Goal: Use online tool/utility: Utilize a website feature to perform a specific function

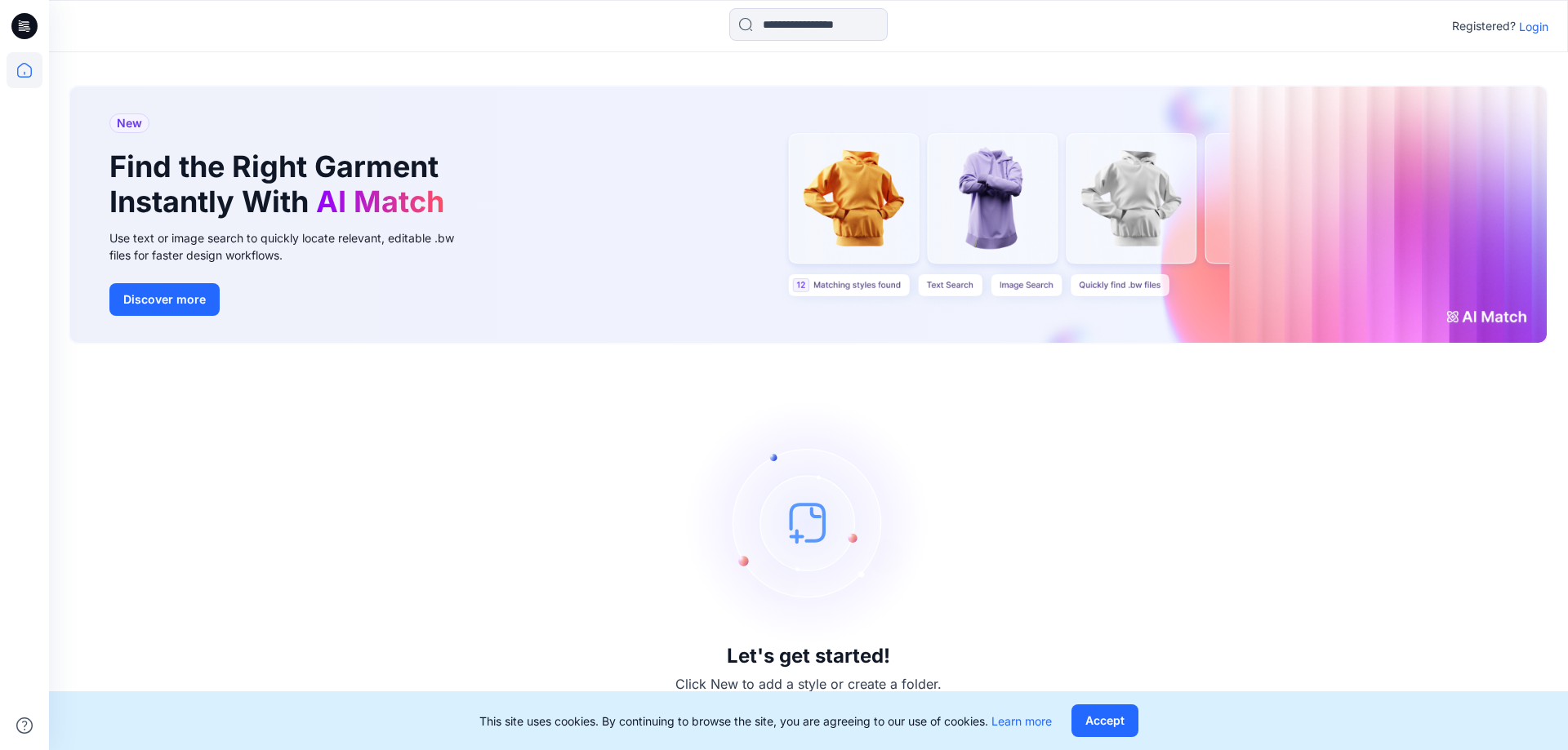
click at [1536, 29] on p "Login" at bounding box center [1534, 26] width 29 height 17
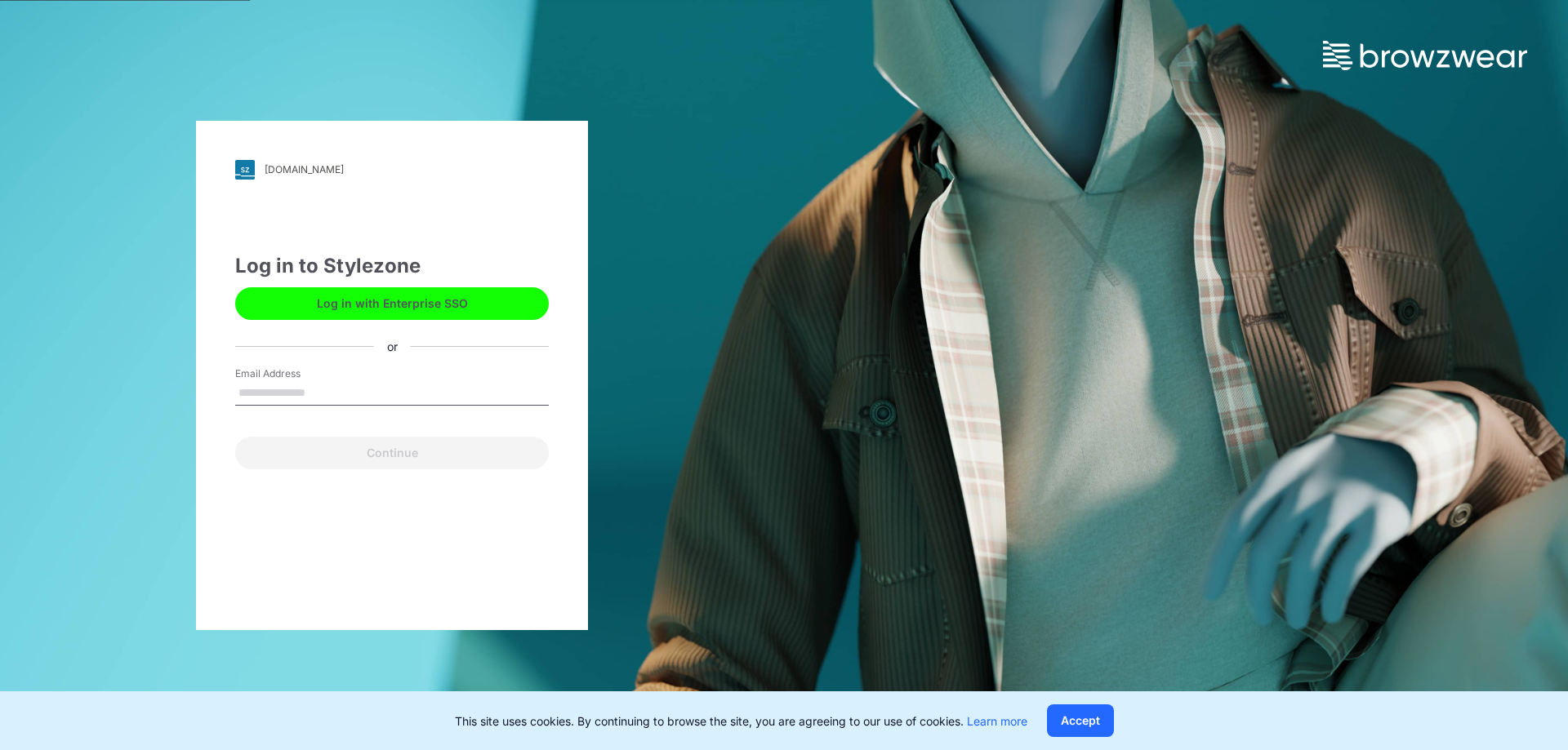
click at [366, 389] on input "Email Address" at bounding box center [392, 393] width 314 height 24
type input "*******"
drag, startPoint x: 481, startPoint y: 291, endPoint x: 481, endPoint y: 302, distance: 11.0
click at [481, 292] on button "Log in with Enterprise SSO" at bounding box center [392, 304] width 314 height 33
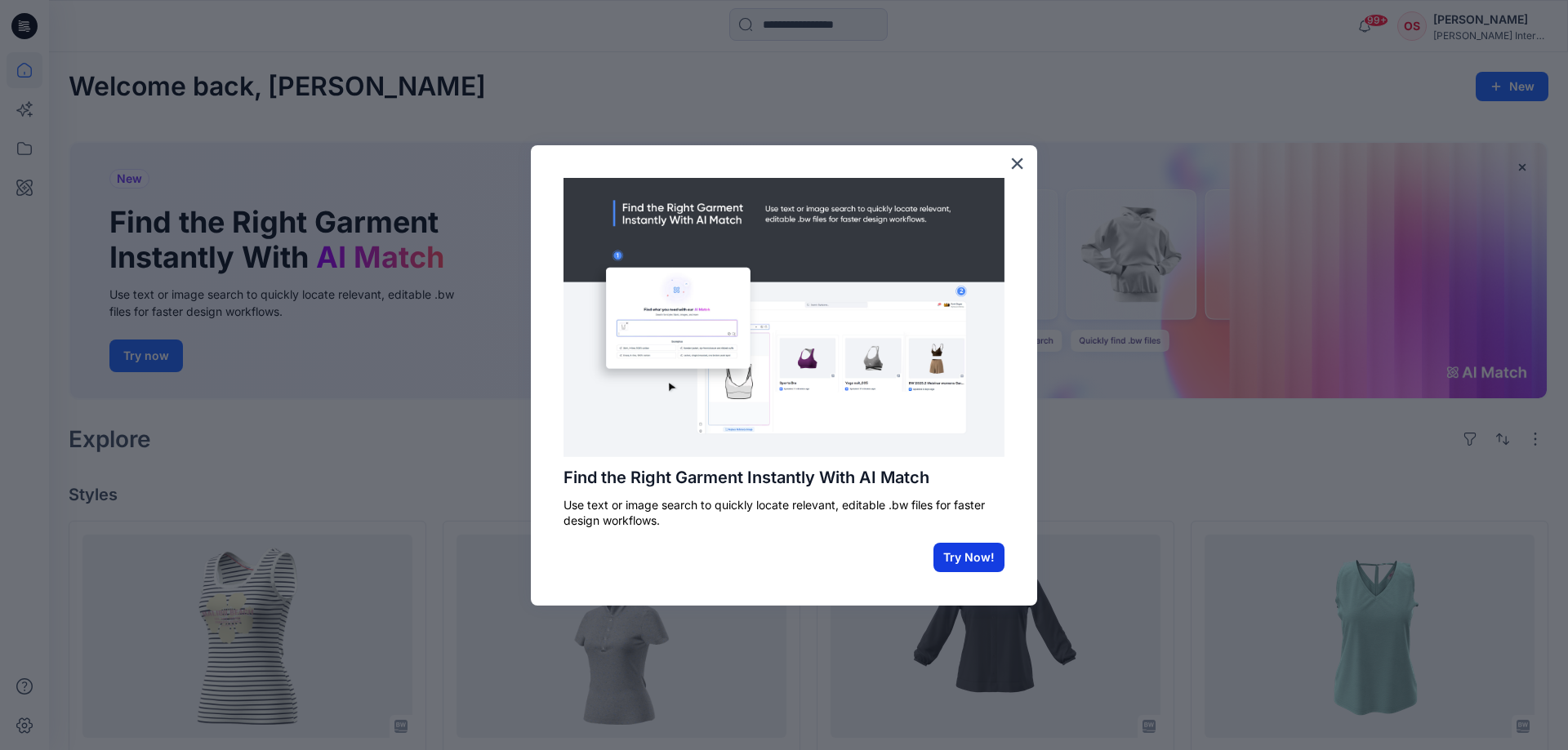
click at [956, 555] on button "Try Now!" at bounding box center [969, 558] width 71 height 29
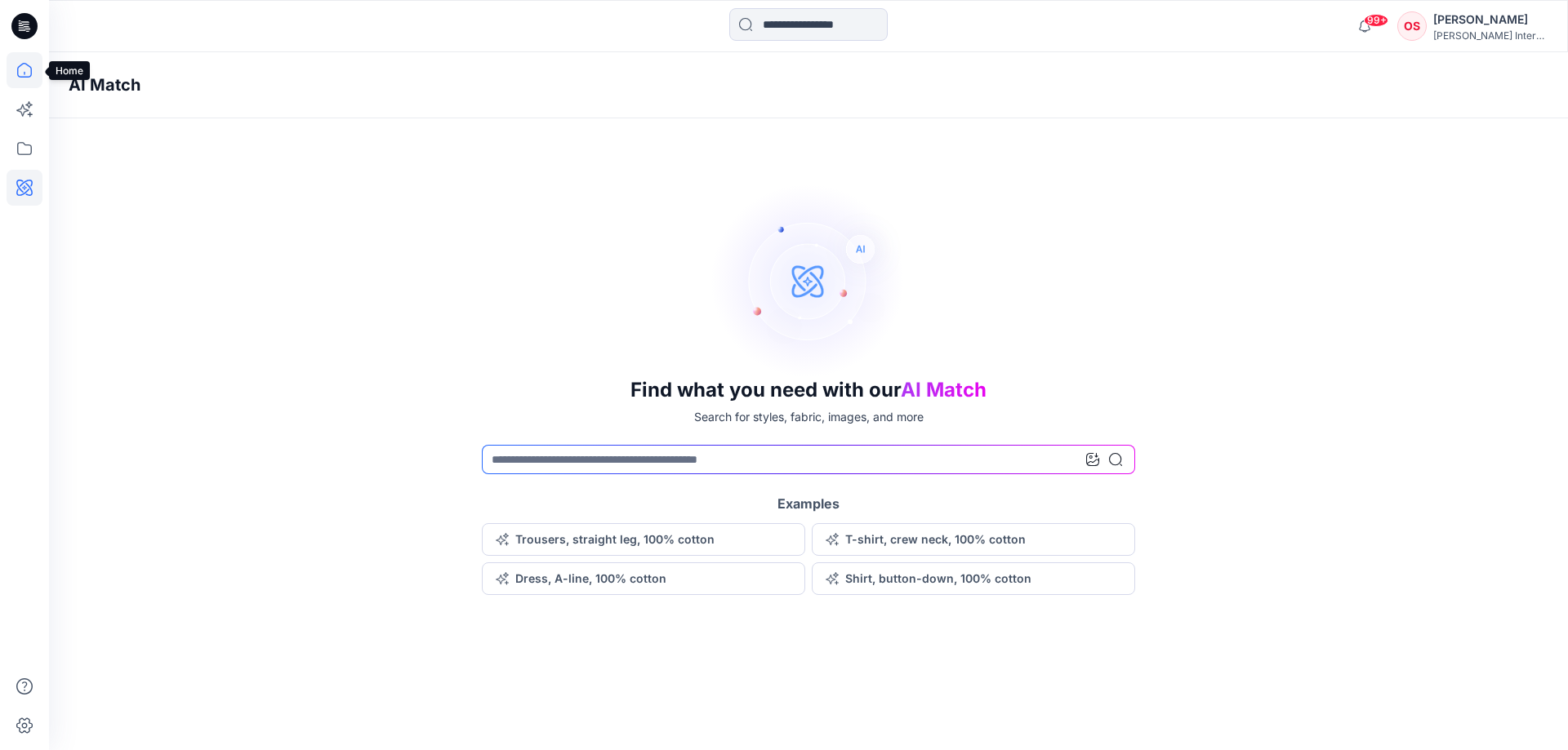
click at [31, 74] on icon at bounding box center [24, 70] width 15 height 15
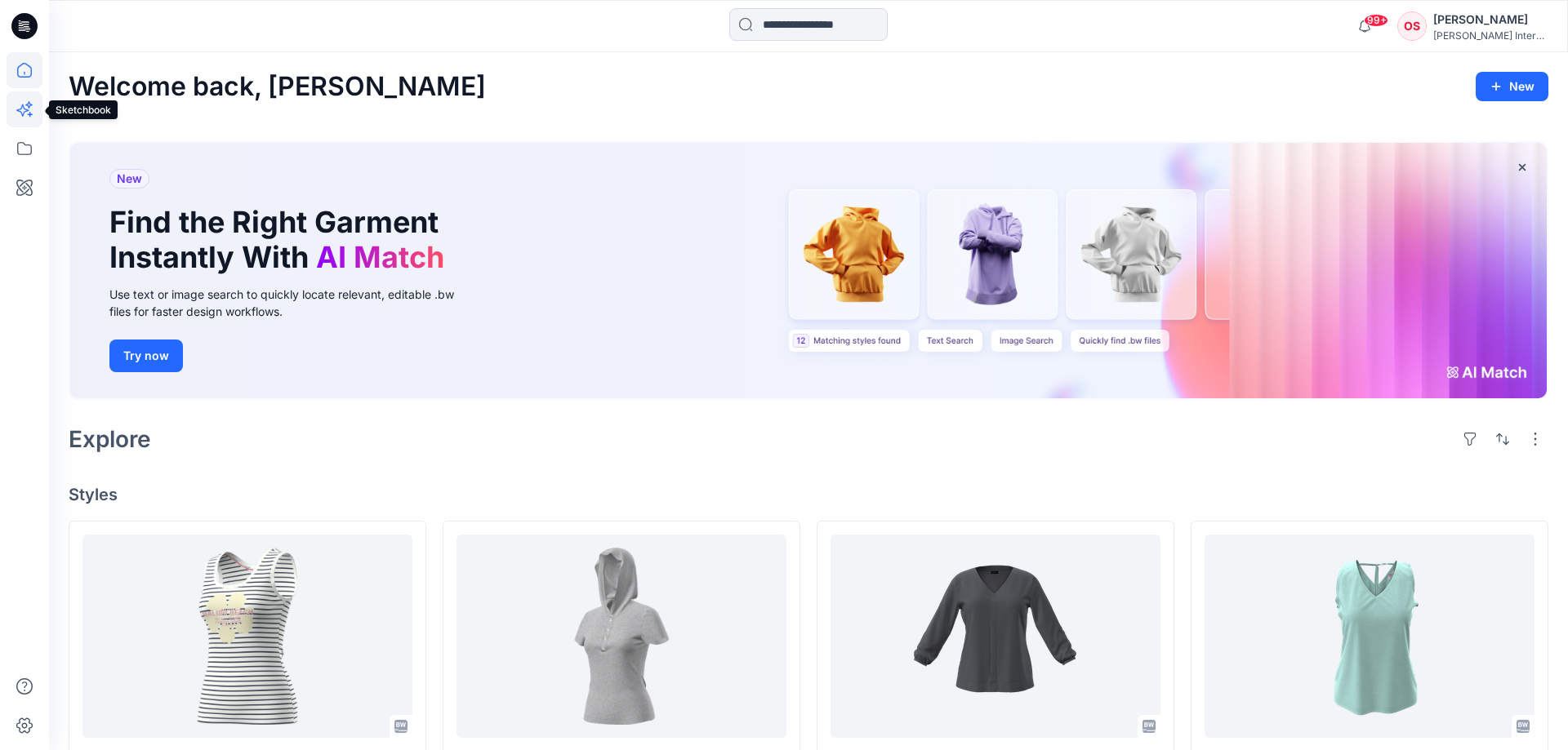
click at [28, 106] on icon at bounding box center [29, 105] width 7 height 7
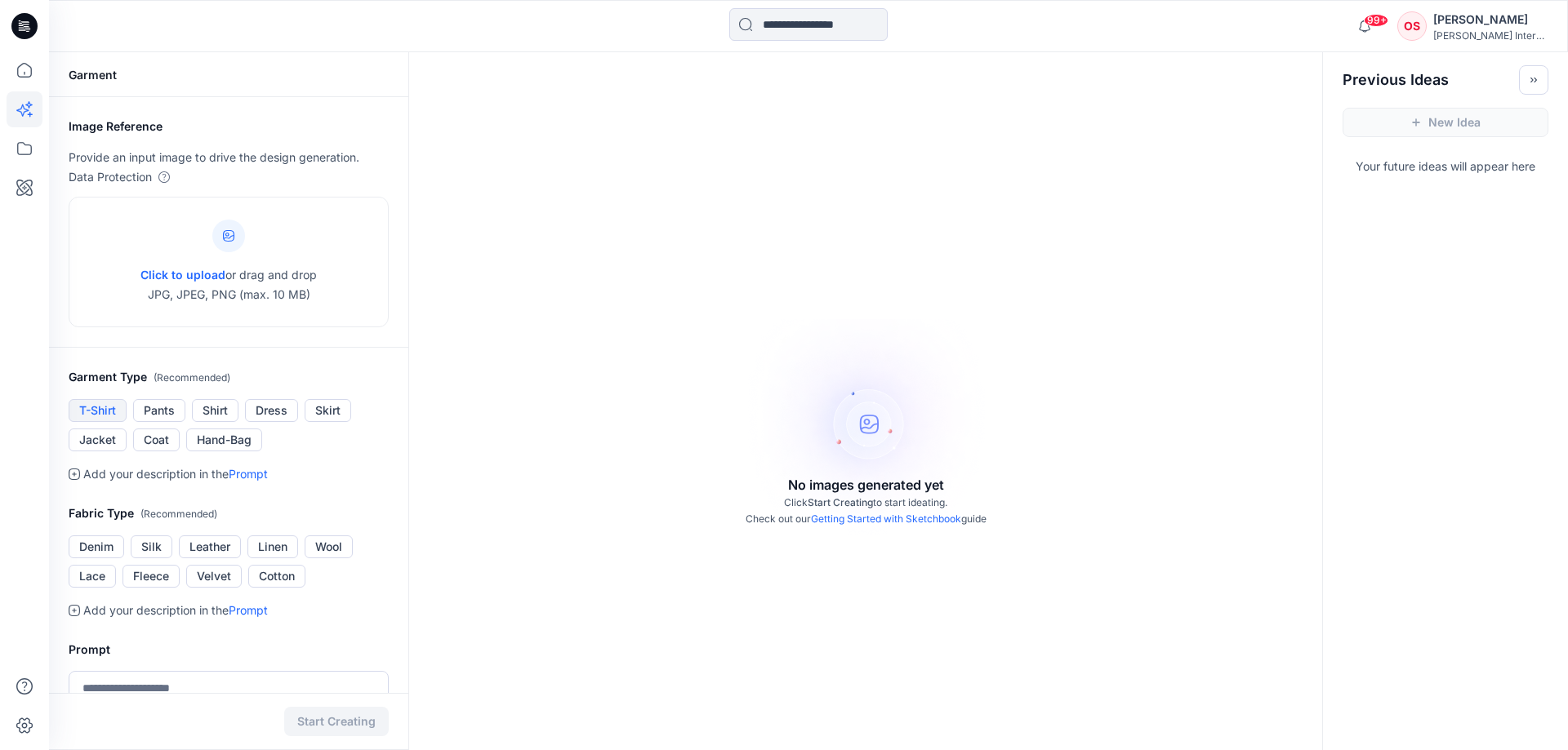
click at [108, 410] on button "T-Shirt" at bounding box center [98, 410] width 58 height 23
click at [135, 548] on button "Silk" at bounding box center [152, 547] width 42 height 23
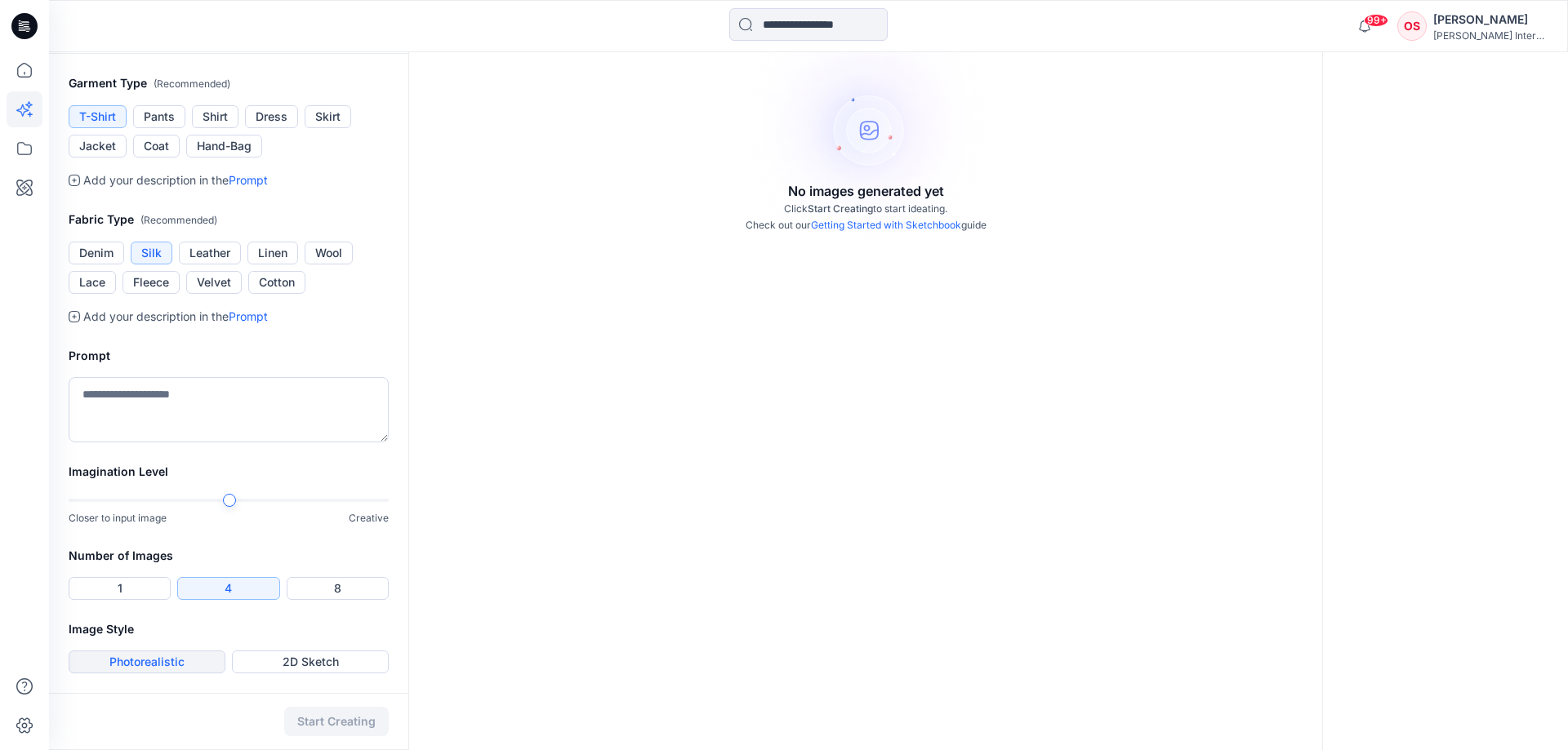
click at [164, 657] on button "Photorealistic" at bounding box center [147, 661] width 157 height 23
click at [868, 135] on div "No images generated yet Click Start Creating to start ideating. Check out our G…" at bounding box center [866, 133] width 913 height 750
click at [114, 398] on textarea at bounding box center [229, 410] width 320 height 65
click at [229, 394] on textarea at bounding box center [229, 410] width 320 height 65
click at [348, 728] on div "Start Creating" at bounding box center [229, 721] width 359 height 57
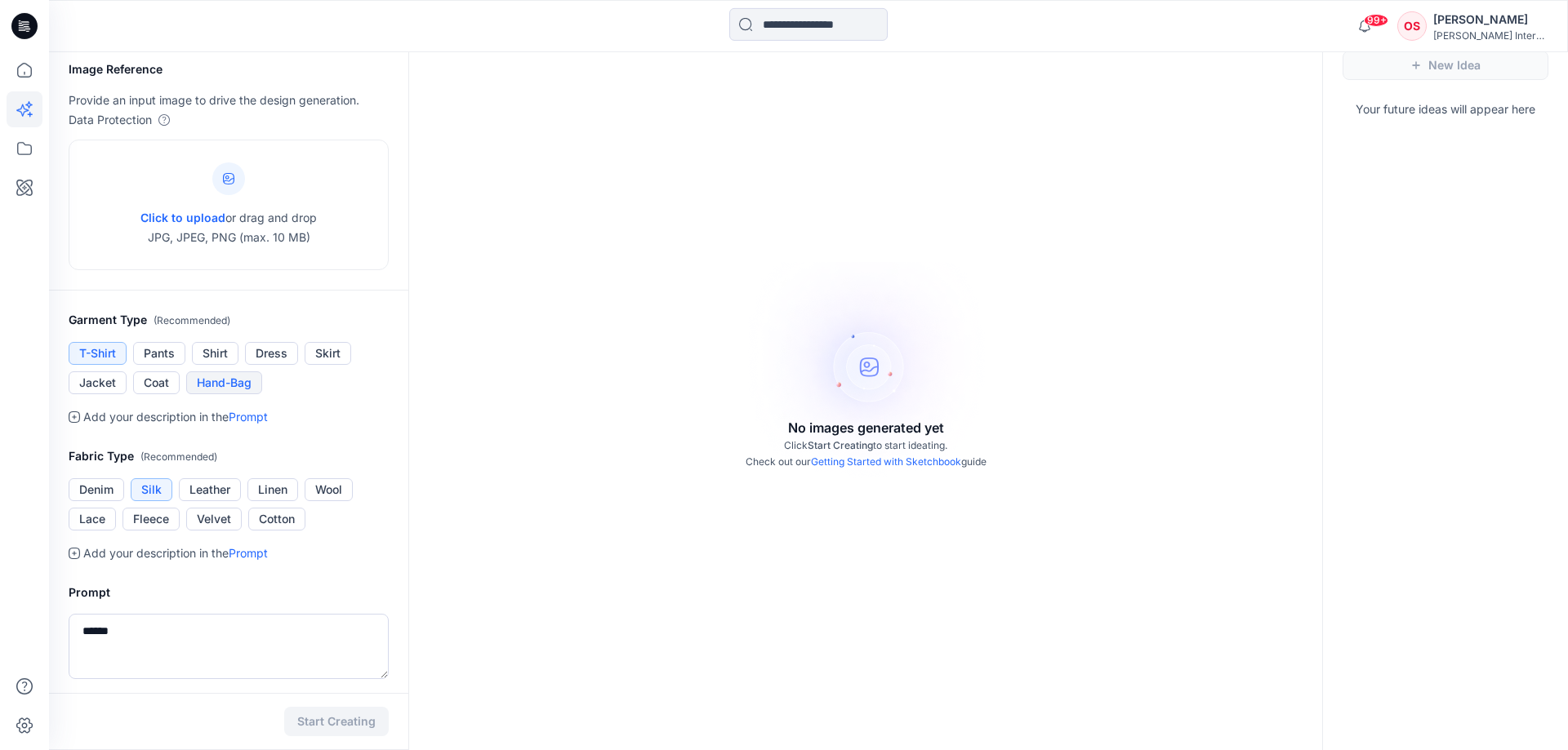
scroll to position [83, 0]
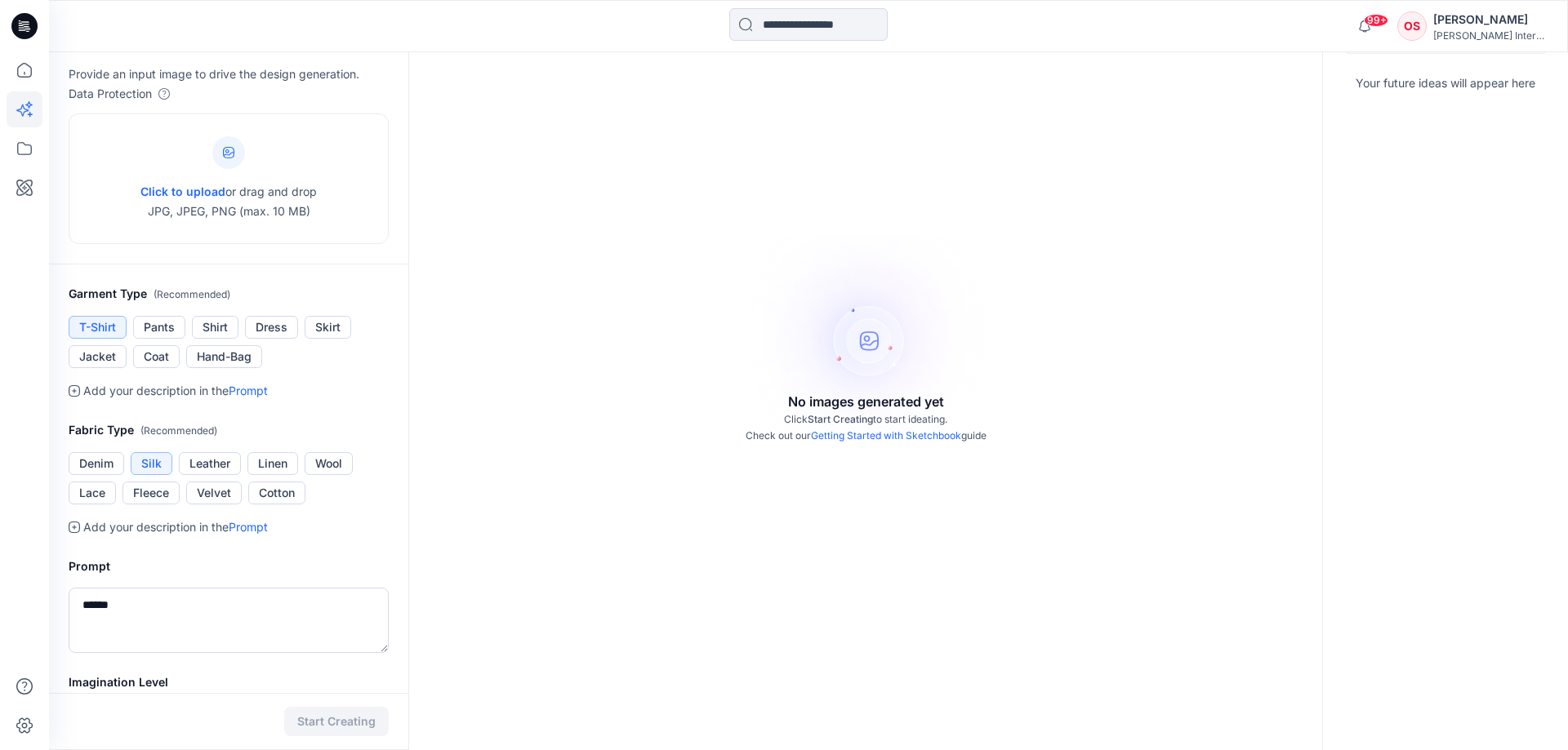
click at [106, 329] on button "T-Shirt" at bounding box center [98, 326] width 58 height 23
drag, startPoint x: 154, startPoint y: 606, endPoint x: 0, endPoint y: 607, distance: 154.0
click at [69, 607] on textarea "******" at bounding box center [229, 620] width 320 height 65
type textarea "**********"
click at [218, 324] on button "Shirt" at bounding box center [215, 326] width 46 height 23
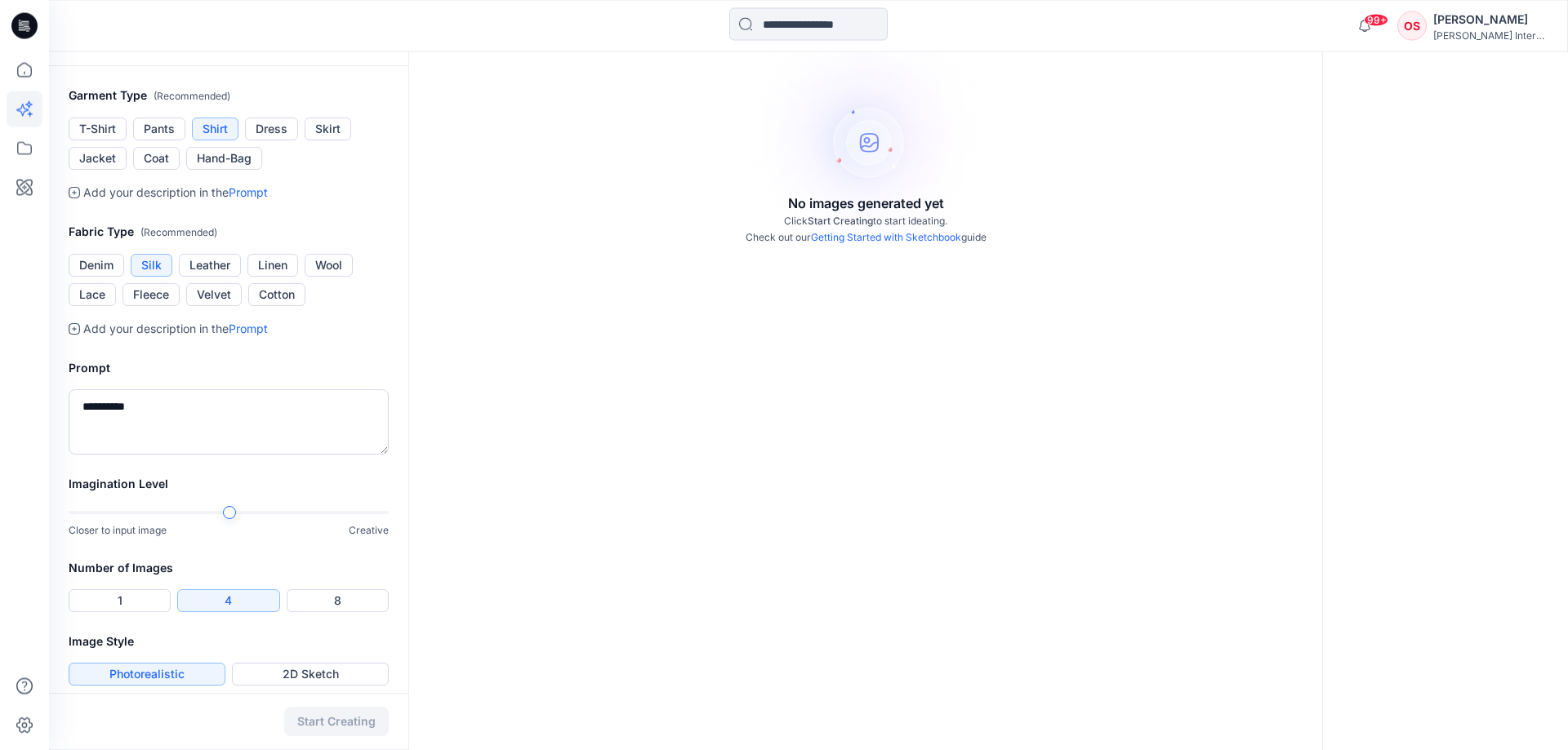
scroll to position [294, 0]
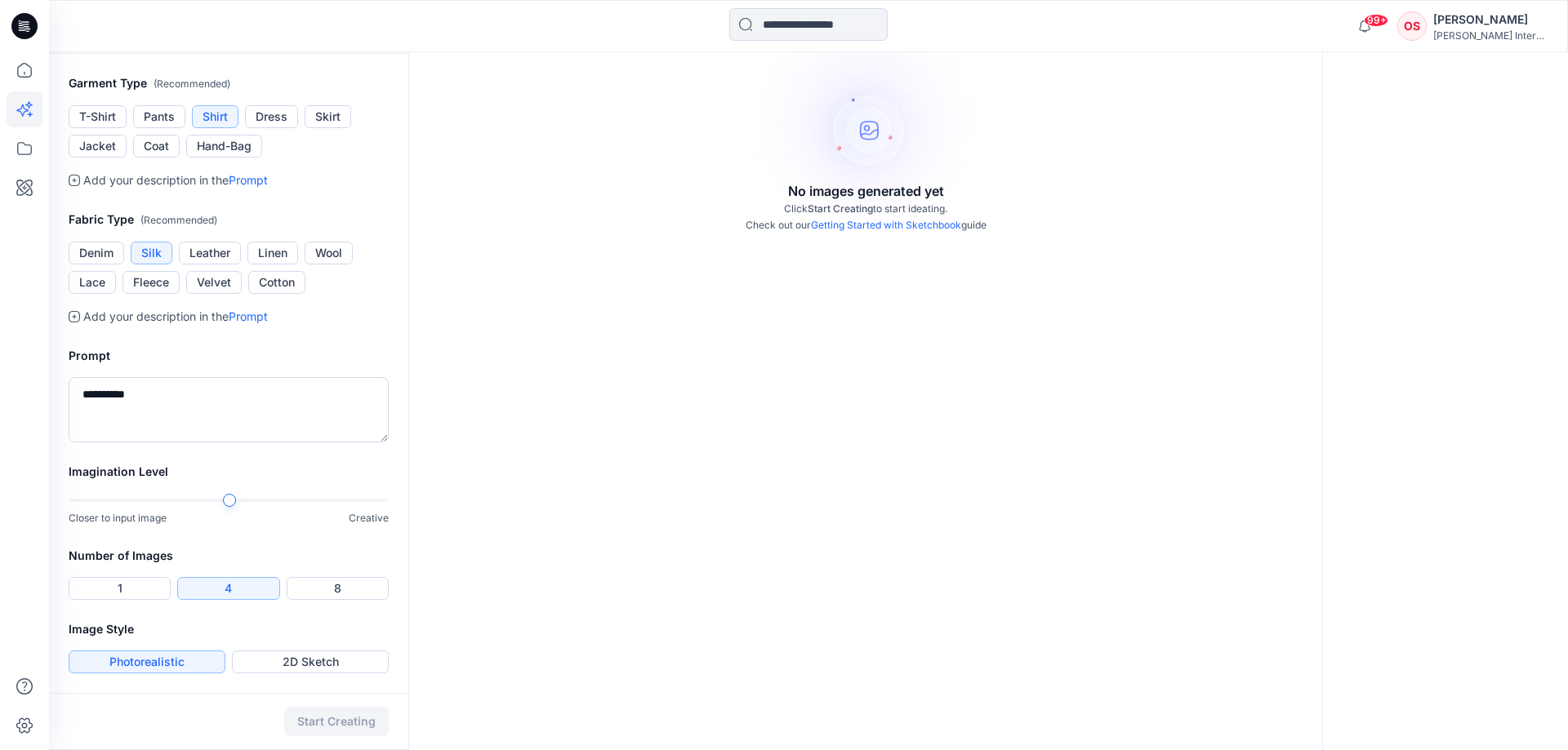
click at [230, 498] on div at bounding box center [230, 501] width 13 height 13
click at [222, 499] on div at bounding box center [229, 501] width 320 height 12
click at [333, 719] on div "Start Creating" at bounding box center [229, 721] width 359 height 57
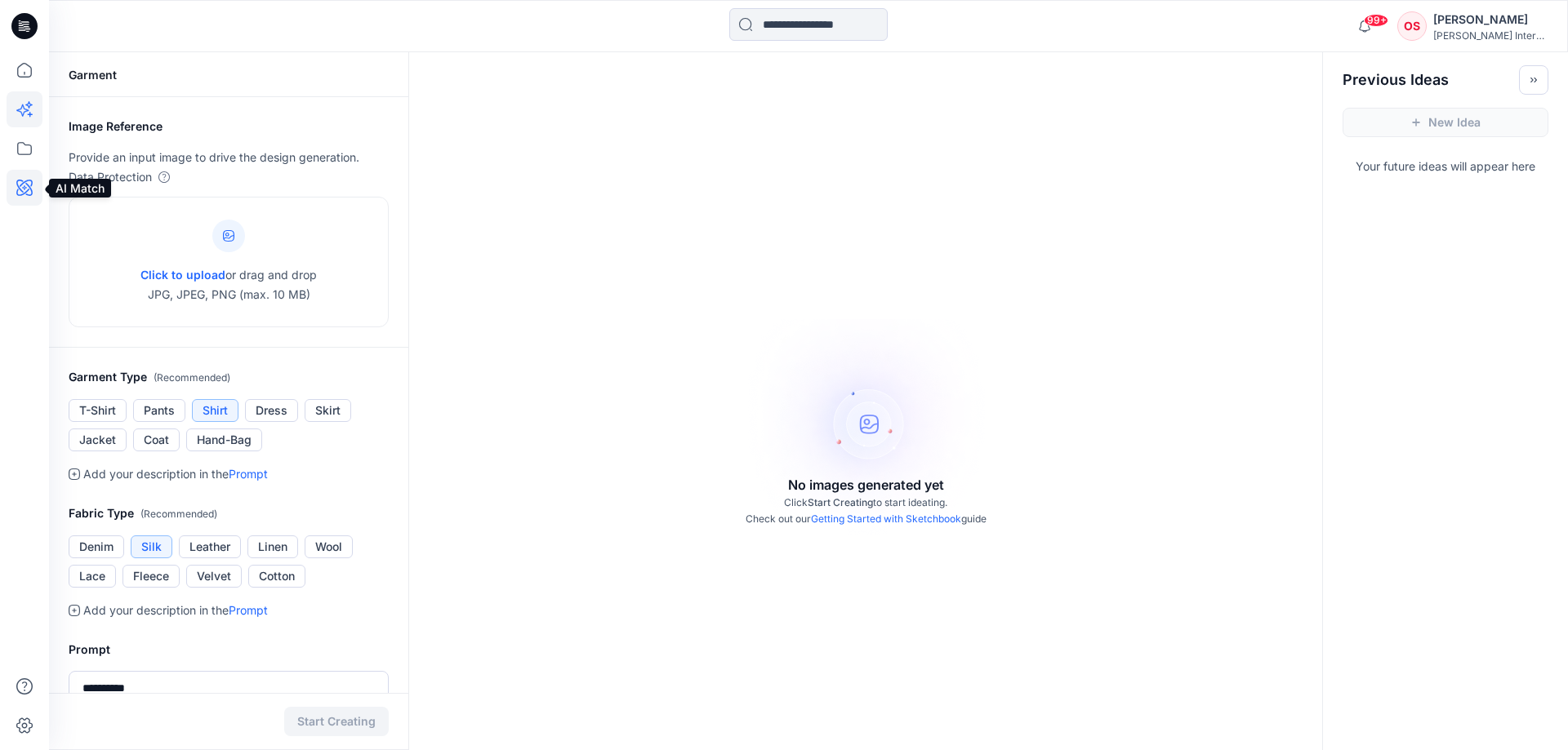
click at [25, 190] on icon at bounding box center [24, 188] width 36 height 36
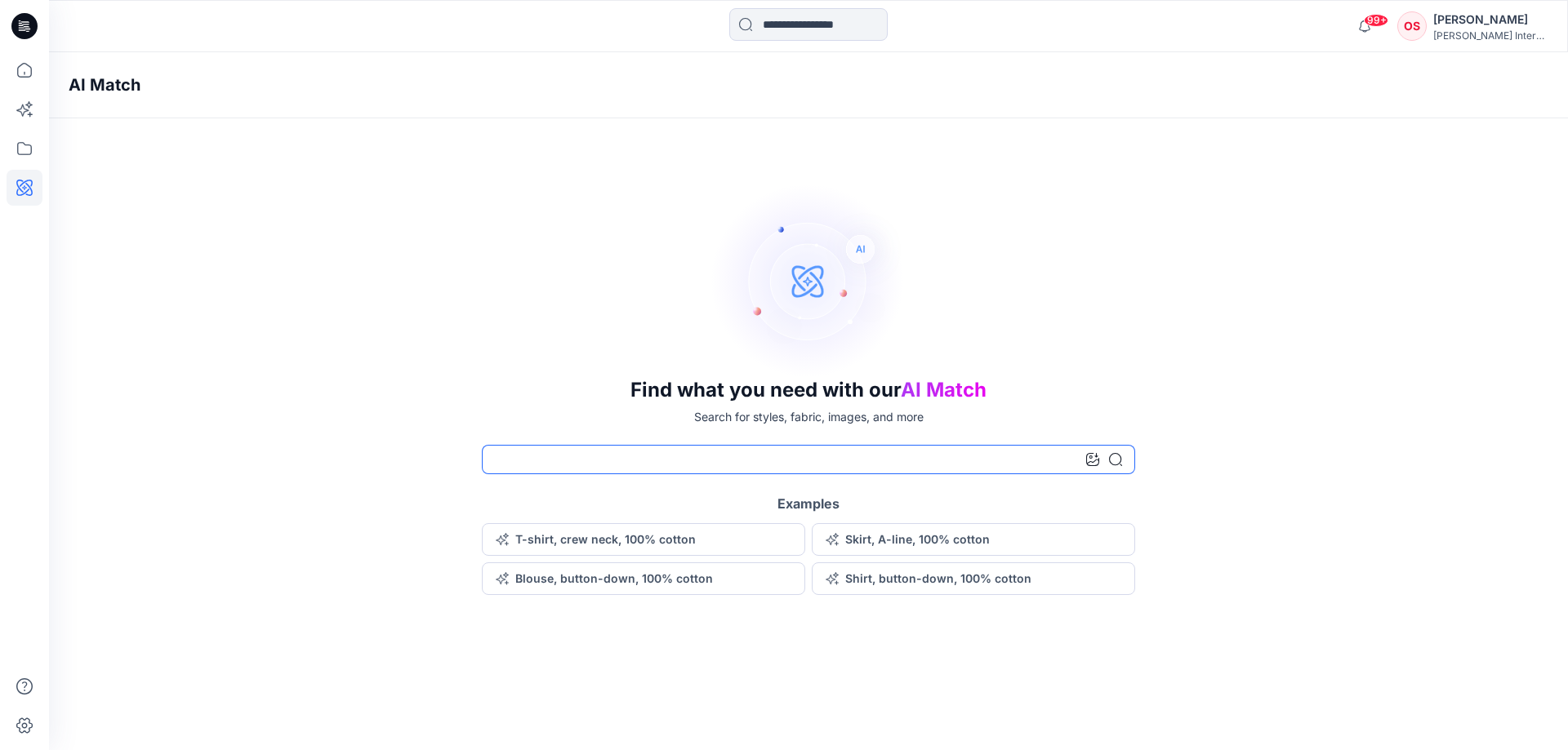
click at [681, 458] on input at bounding box center [808, 460] width 653 height 29
click at [669, 540] on button "T-shirt, crew neck, 100% cotton" at bounding box center [643, 540] width 323 height 33
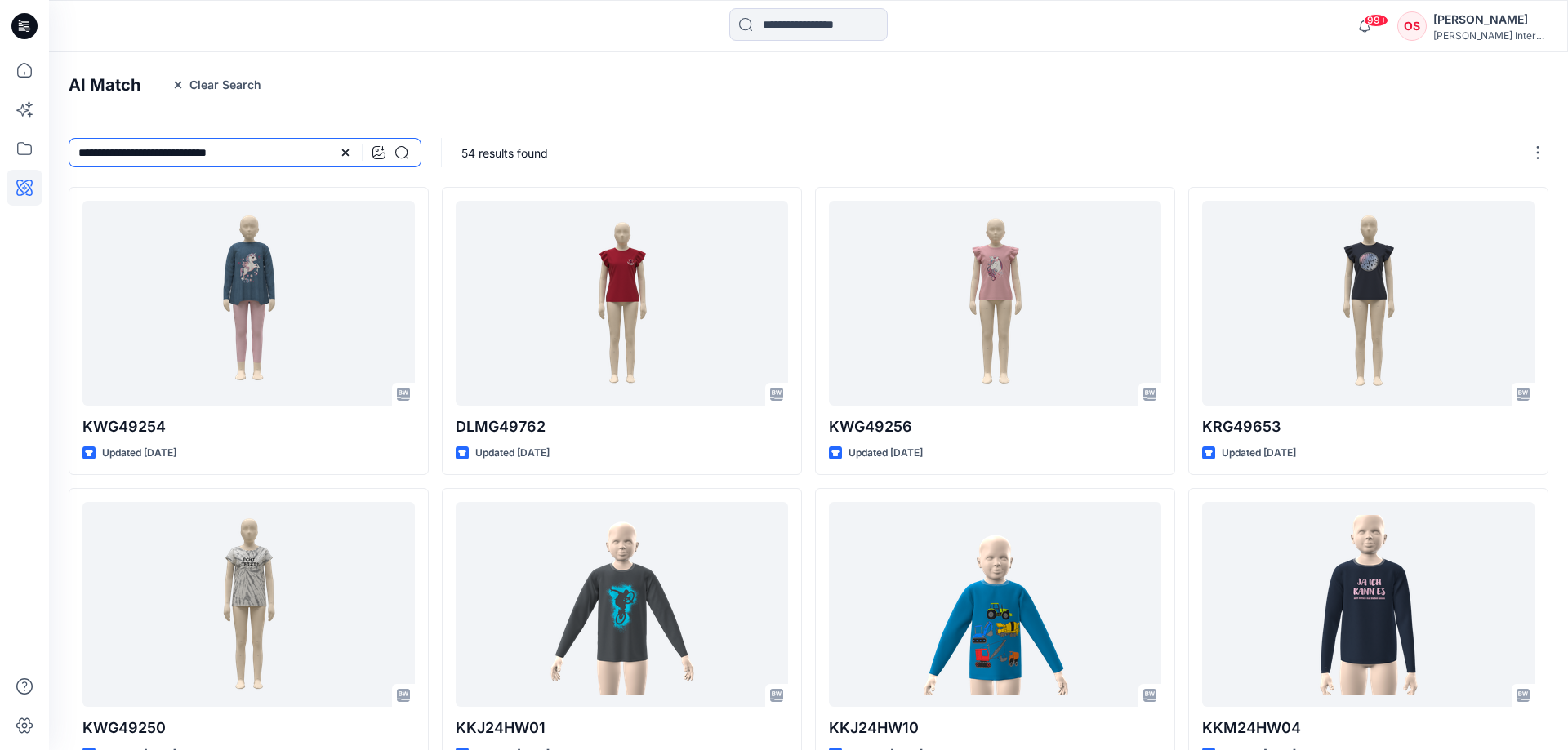
drag, startPoint x: 114, startPoint y: 151, endPoint x: 0, endPoint y: 146, distance: 114.1
click at [69, 146] on input "**********" at bounding box center [245, 152] width 353 height 29
type input "**********"
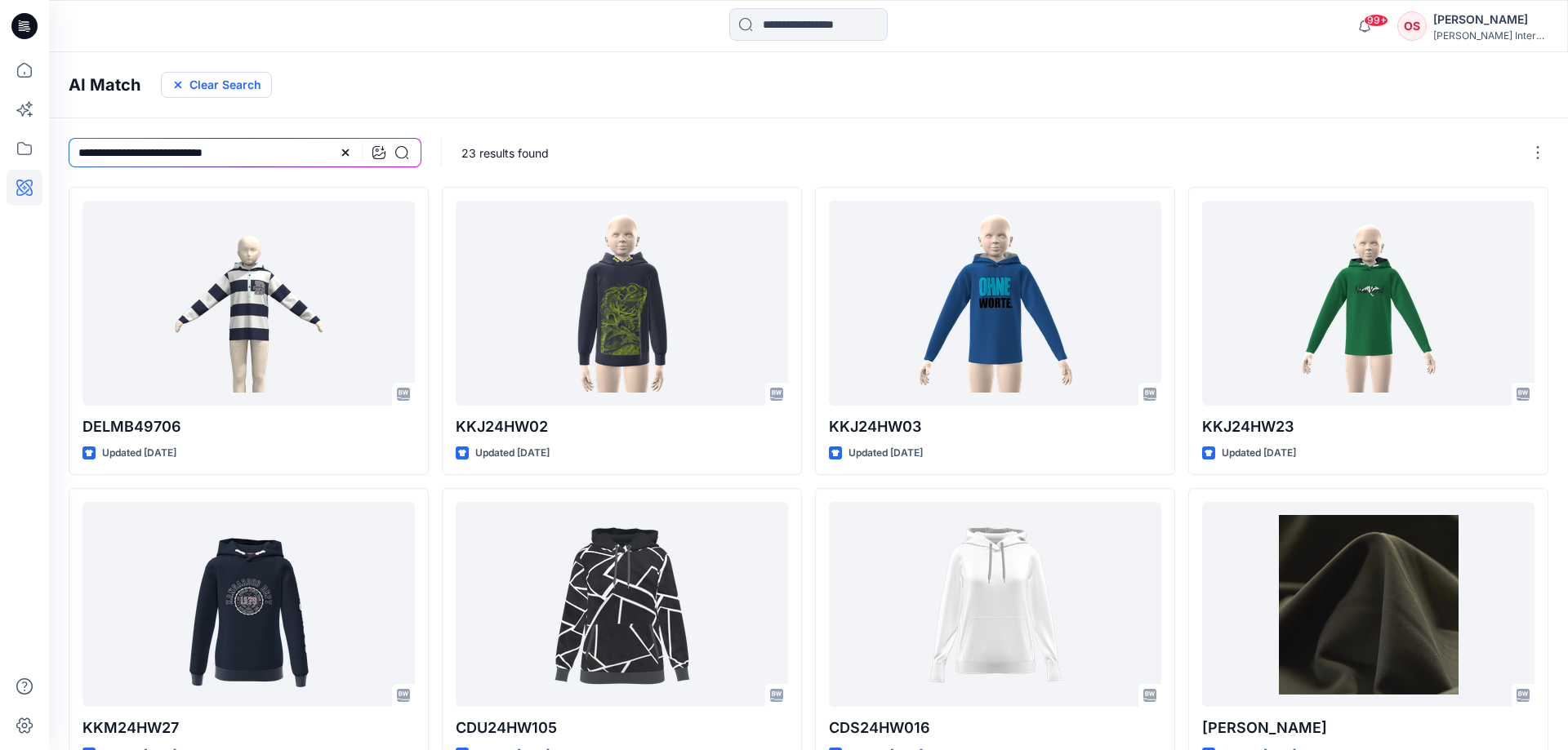
click at [196, 86] on button "Clear Search" at bounding box center [216, 84] width 111 height 26
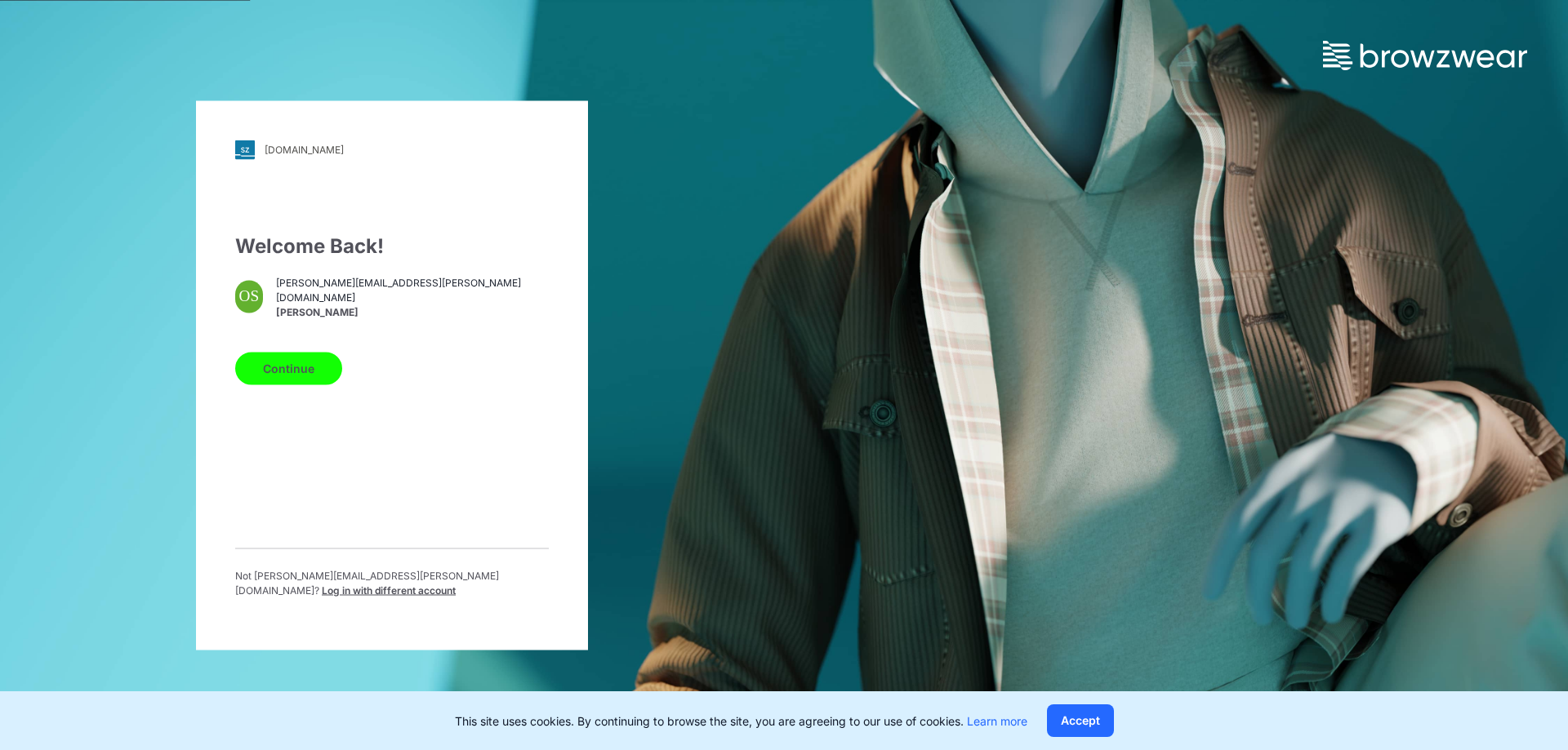
click at [321, 375] on button "Continue" at bounding box center [289, 368] width 107 height 33
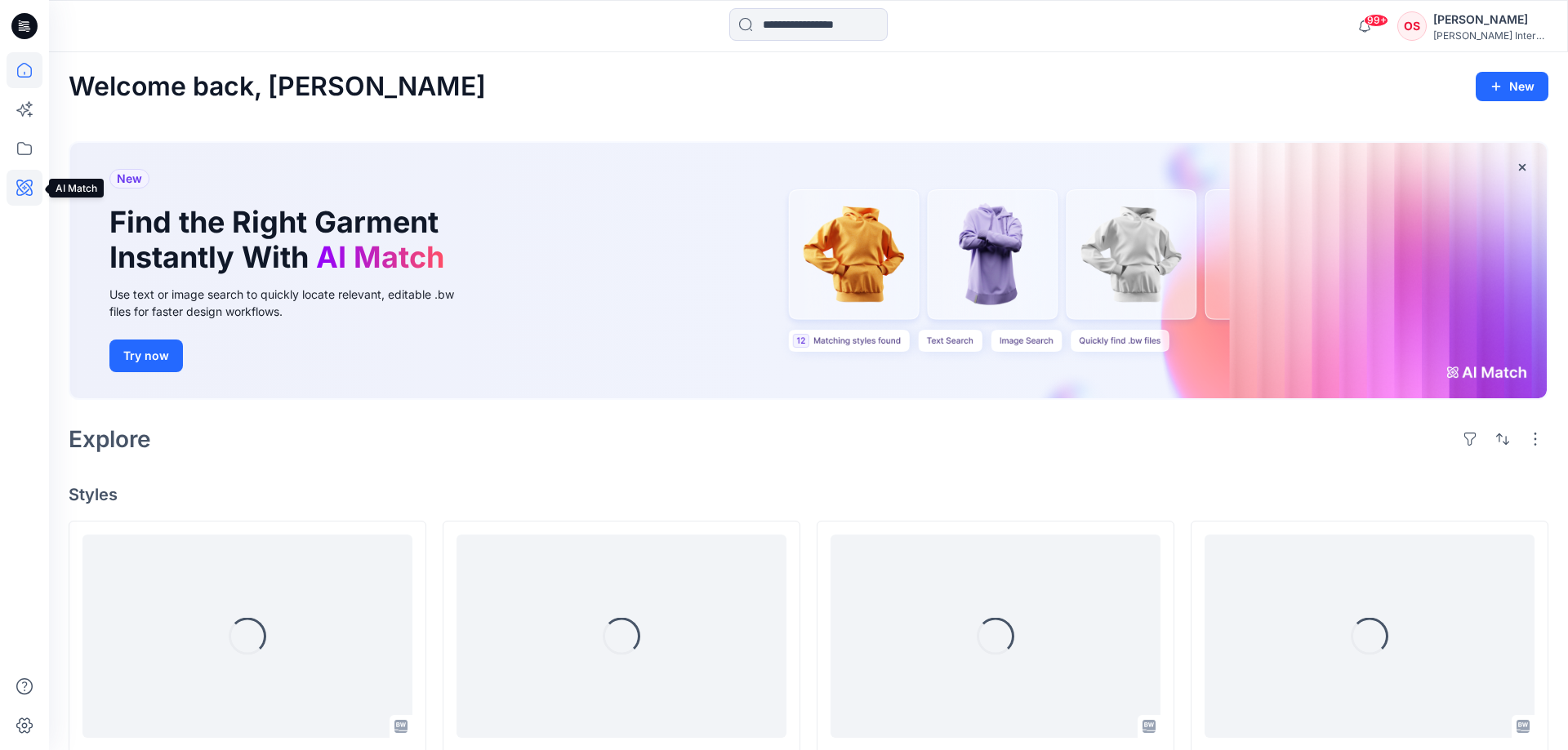
click at [20, 186] on icon at bounding box center [24, 188] width 16 height 16
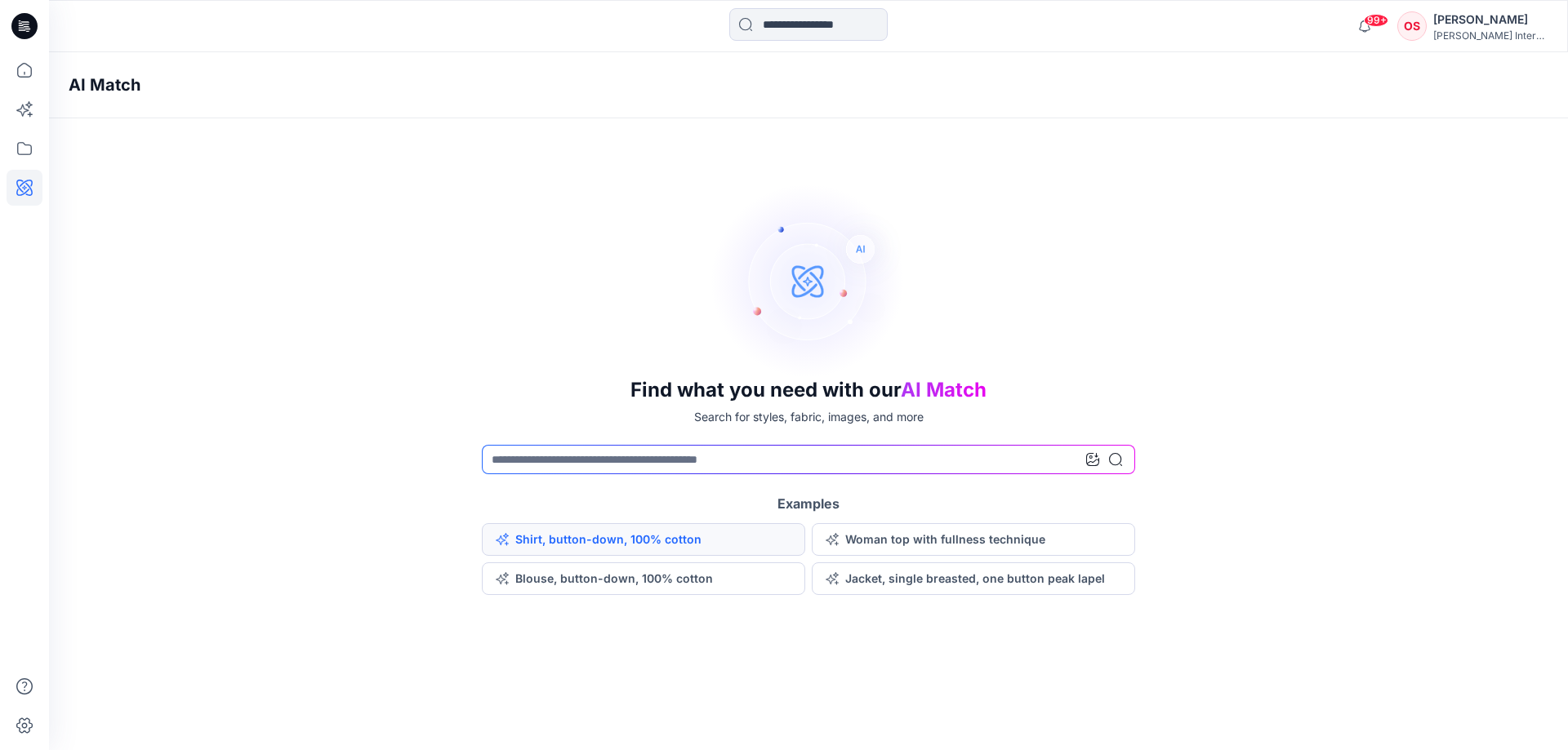
click at [639, 541] on button "Shirt, button-down, 100% cotton" at bounding box center [643, 540] width 323 height 33
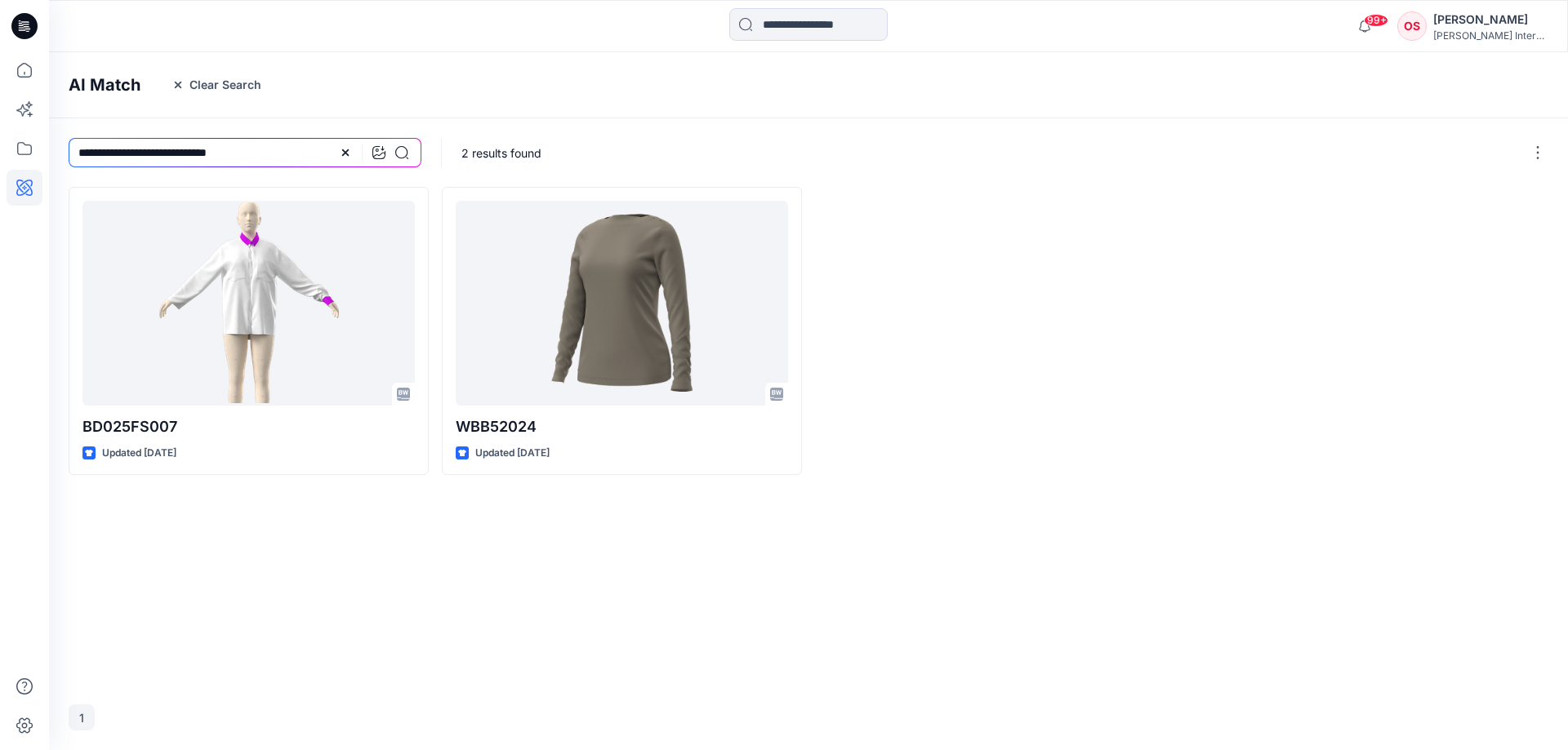
click at [681, 112] on div "AI Match Clear Search" at bounding box center [833, 85] width 1568 height 66
click at [285, 151] on input "**********" at bounding box center [245, 152] width 353 height 29
click at [199, 541] on div "BD025FS007 Updated [DATE] WBB52024 Updated [DATE]" at bounding box center [808, 435] width 1480 height 498
